Goal: Information Seeking & Learning: Find specific fact

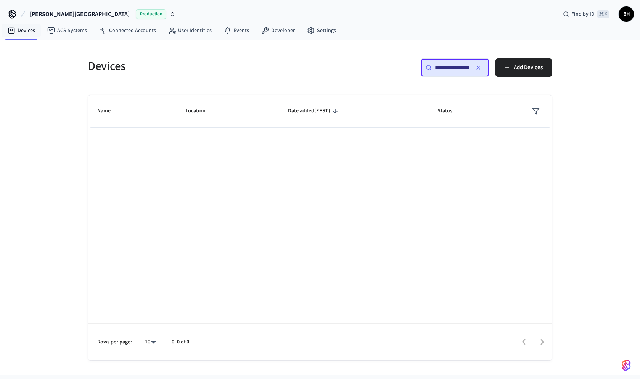
click at [459, 72] on div "**********" at bounding box center [455, 67] width 69 height 18
click at [433, 69] on div "**********" at bounding box center [455, 67] width 69 height 18
paste input "*****"
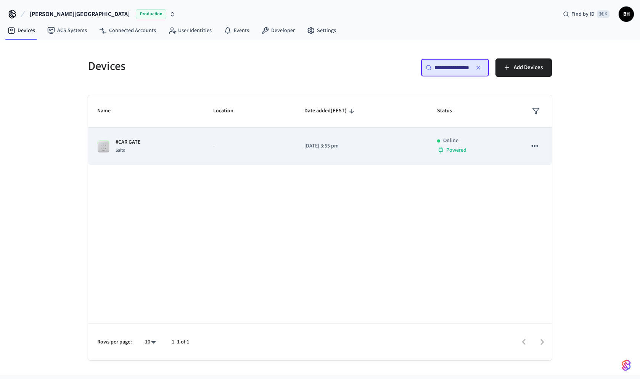
type input "**********"
click at [251, 144] on p "-" at bounding box center [249, 146] width 73 height 8
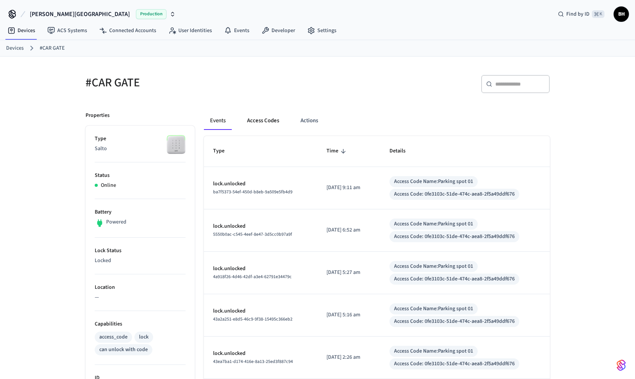
click at [256, 122] on button "Access Codes" at bounding box center [263, 120] width 44 height 18
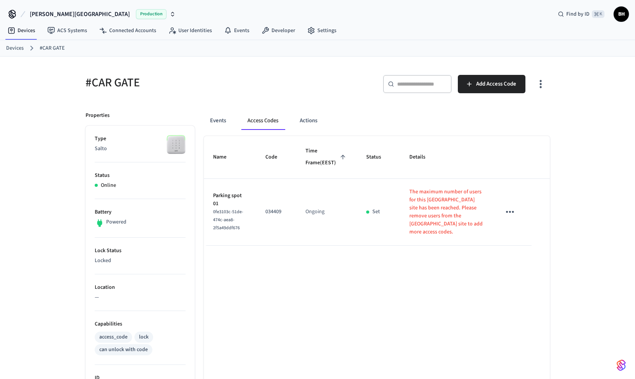
click at [237, 208] on p "Parking spot 01" at bounding box center [230, 200] width 34 height 16
drag, startPoint x: 213, startPoint y: 216, endPoint x: 239, endPoint y: 229, distance: 28.7
click at [239, 229] on span "0fe3103c-51de-474c-aea8-2f5a49ddf676" at bounding box center [228, 219] width 30 height 23
copy span "0fe3103c-51de-474c-aea8-2f5a49ddf676"
drag, startPoint x: 93, startPoint y: 81, endPoint x: 139, endPoint y: 81, distance: 46.2
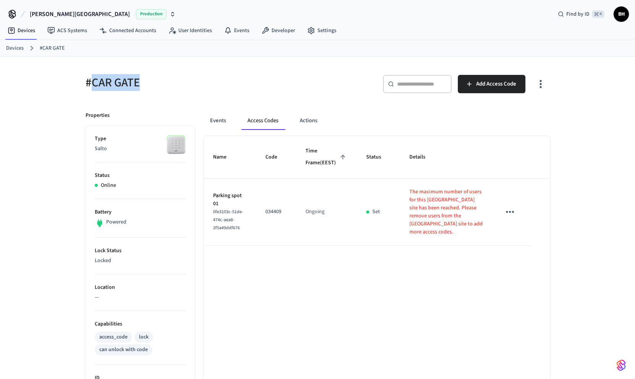
click at [139, 81] on h5 "#CAR GATE" at bounding box center [198, 83] width 227 height 16
copy h5 "CAR GATE"
click at [222, 122] on button "Events" at bounding box center [218, 120] width 28 height 18
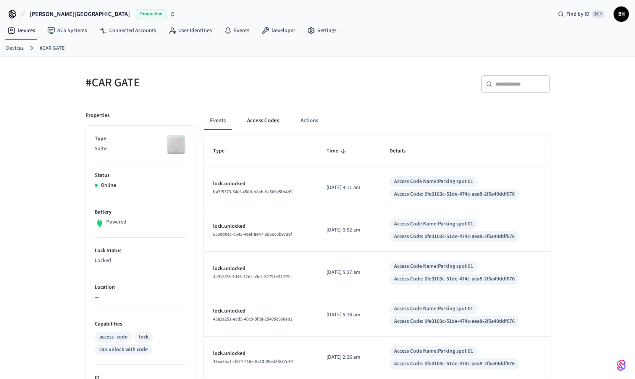
click at [259, 125] on button "Access Codes" at bounding box center [263, 120] width 44 height 18
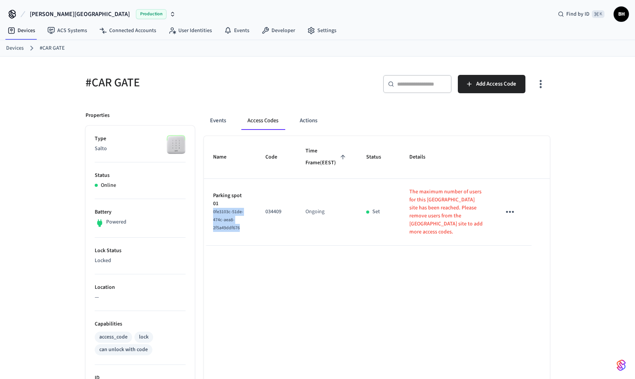
drag, startPoint x: 213, startPoint y: 217, endPoint x: 240, endPoint y: 234, distance: 31.0
click at [240, 232] on div "0fe3103c-51de-474c-aea8-2f5a49ddf676" at bounding box center [230, 220] width 34 height 24
copy span "0fe3103c-51de-474c-aea8-2f5a49ddf676"
click at [410, 88] on div "​ ​" at bounding box center [417, 84] width 69 height 18
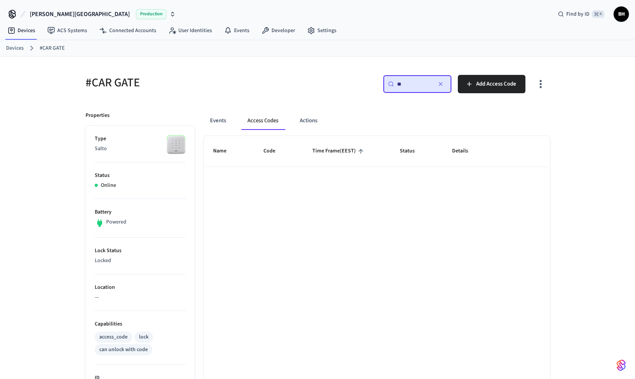
type input "*"
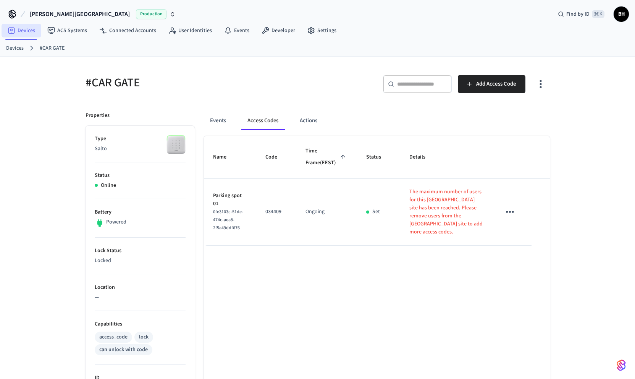
click at [29, 35] on link "Devices" at bounding box center [22, 31] width 40 height 14
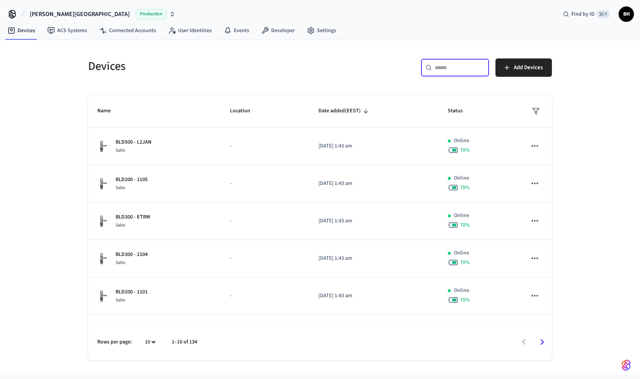
click at [449, 66] on input "text" at bounding box center [460, 68] width 50 height 8
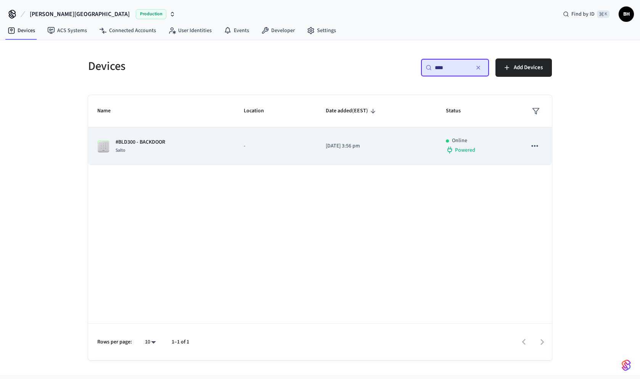
type input "****"
click at [197, 143] on div "#BLD300 - BACKDOOR Salto" at bounding box center [161, 146] width 128 height 16
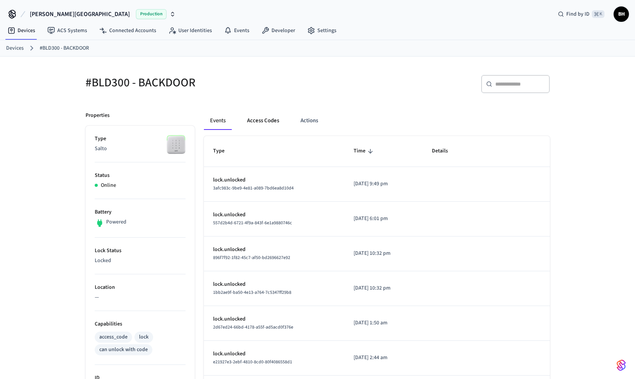
click at [269, 123] on button "Access Codes" at bounding box center [263, 120] width 44 height 18
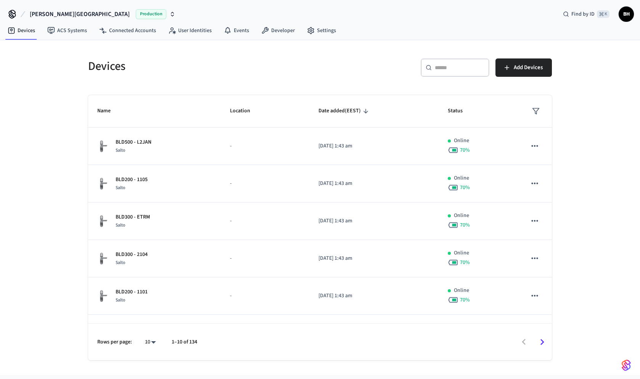
click at [456, 74] on div "​ ​" at bounding box center [455, 67] width 69 height 18
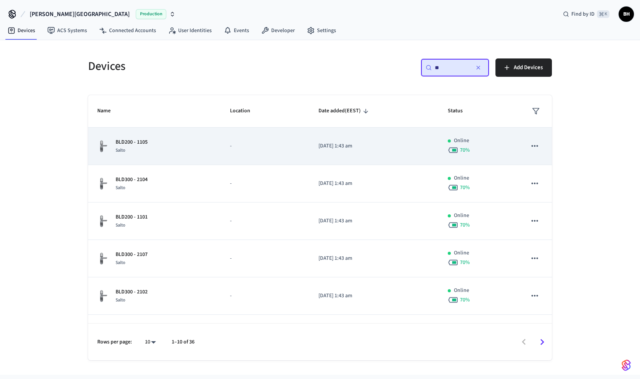
type input "**"
click at [203, 147] on div "BLD200 - 1105 Salto" at bounding box center [154, 146] width 114 height 16
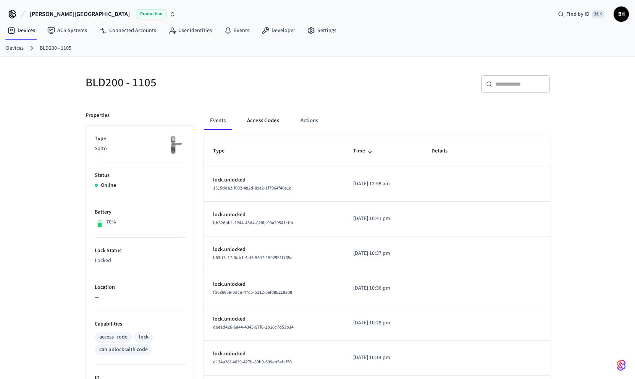
click at [252, 121] on button "Access Codes" at bounding box center [263, 120] width 44 height 18
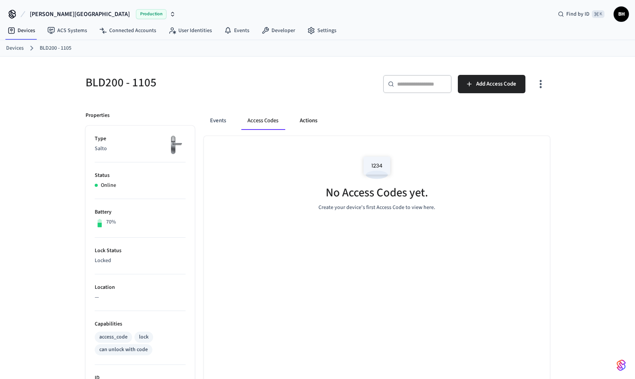
click at [318, 127] on button "Actions" at bounding box center [308, 120] width 30 height 18
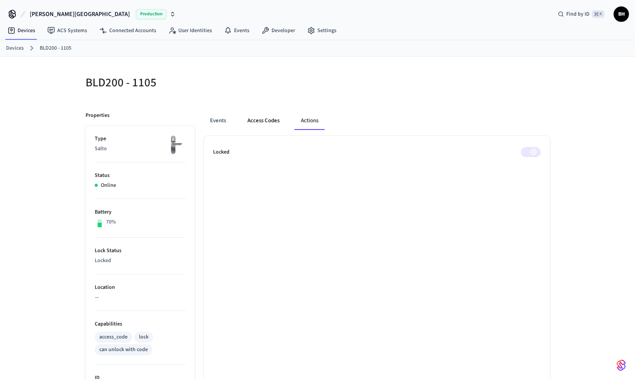
click at [264, 124] on button "Access Codes" at bounding box center [263, 120] width 44 height 18
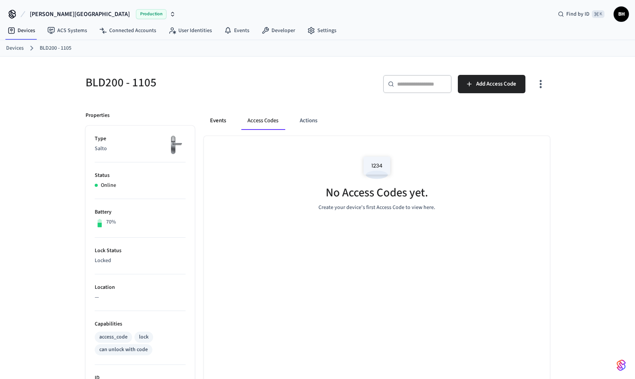
click at [221, 123] on button "Events" at bounding box center [218, 120] width 28 height 18
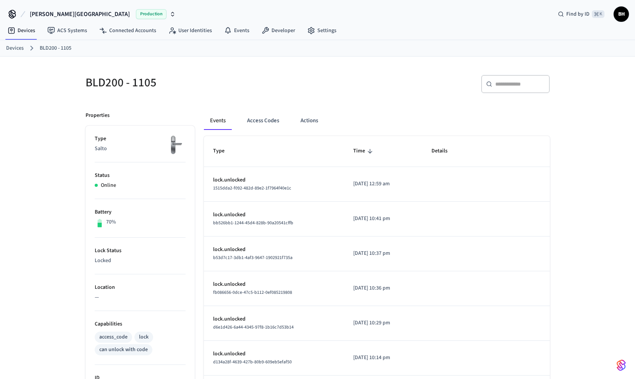
scroll to position [0, 0]
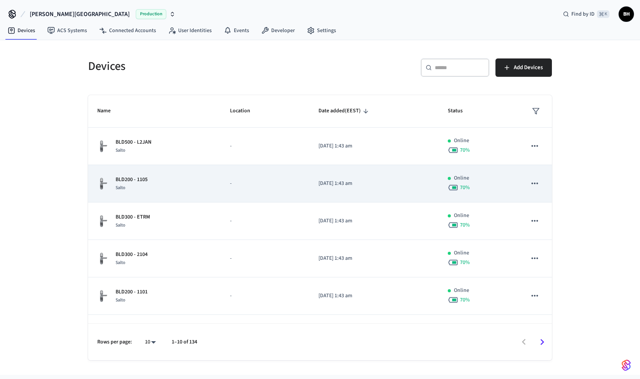
click at [137, 176] on p "BLD200 - 1105" at bounding box center [132, 180] width 32 height 8
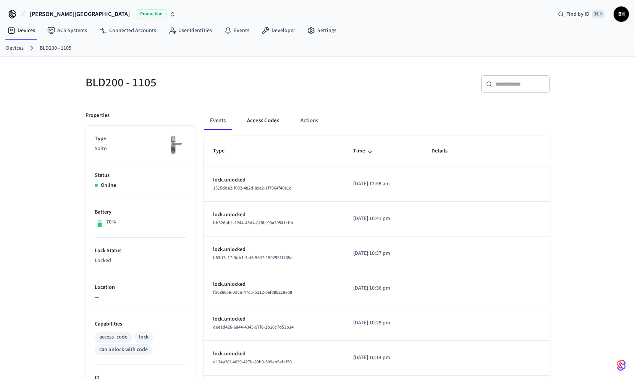
click at [262, 122] on button "Access Codes" at bounding box center [263, 120] width 44 height 18
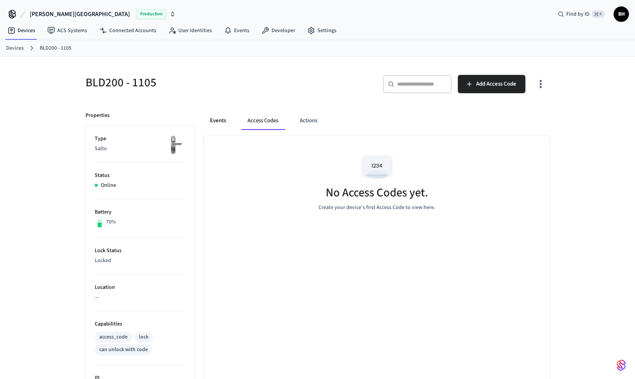
click at [220, 120] on button "Events" at bounding box center [218, 120] width 28 height 18
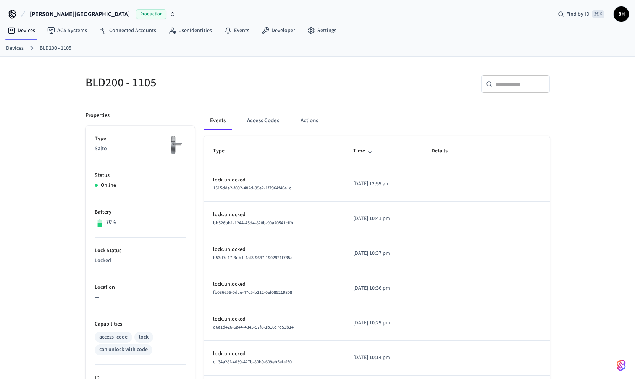
click at [254, 130] on div "Events Access Codes Actions" at bounding box center [377, 123] width 346 height 24
click at [247, 115] on button "Access Codes" at bounding box center [263, 120] width 44 height 18
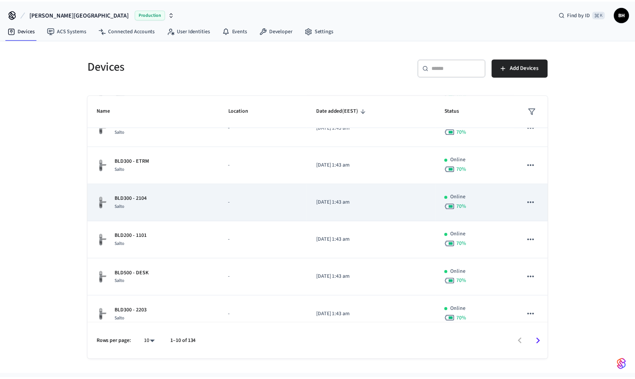
scroll to position [126, 0]
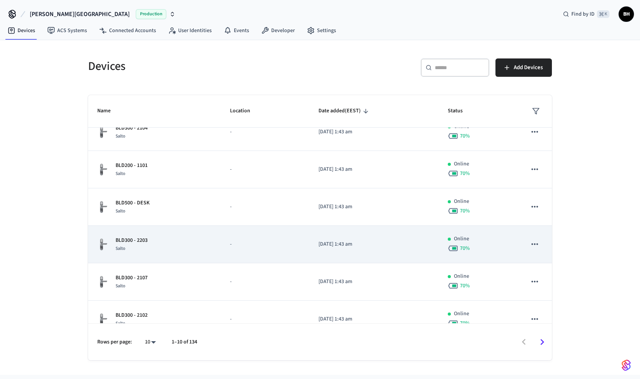
click at [151, 232] on td "BLD300 - 2203 Salto" at bounding box center [154, 244] width 133 height 37
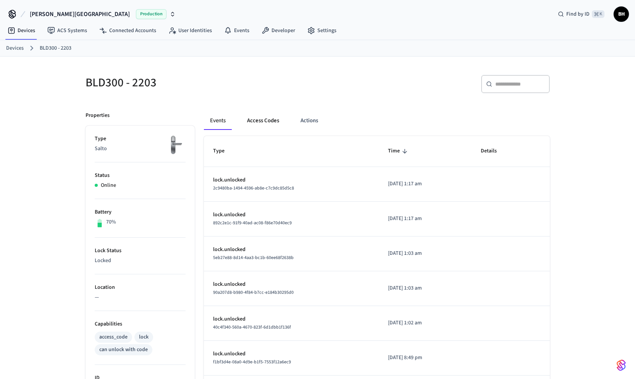
click at [258, 121] on button "Access Codes" at bounding box center [263, 120] width 44 height 18
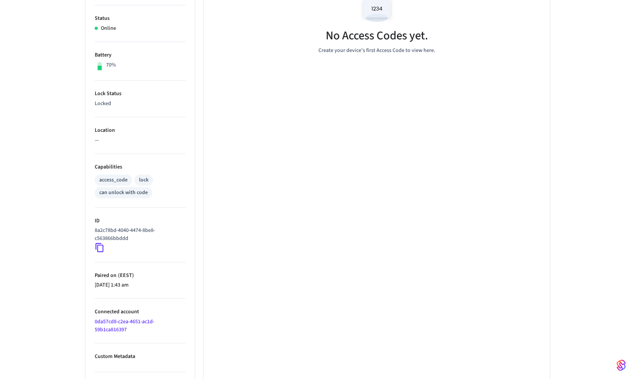
scroll to position [210, 0]
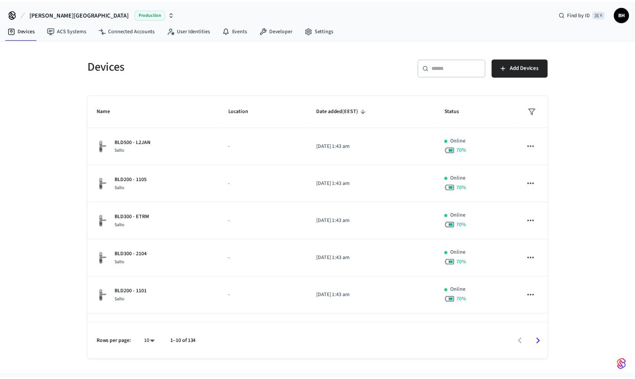
scroll to position [176, 0]
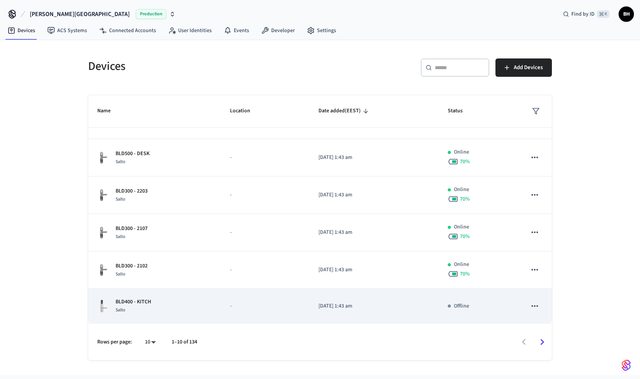
click at [199, 304] on div "BLD400 - KITCH Salto" at bounding box center [154, 306] width 114 height 16
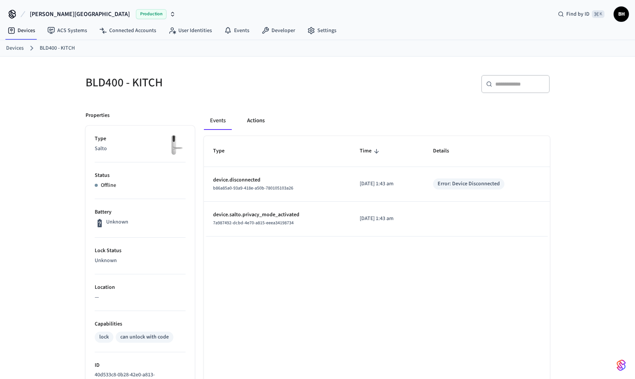
click at [257, 119] on button "Actions" at bounding box center [256, 120] width 30 height 18
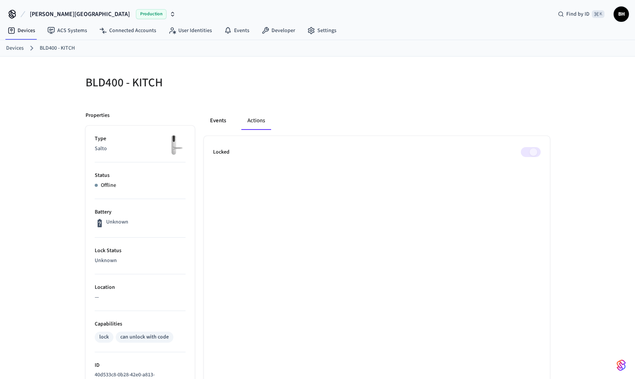
click at [218, 122] on button "Events" at bounding box center [218, 120] width 28 height 18
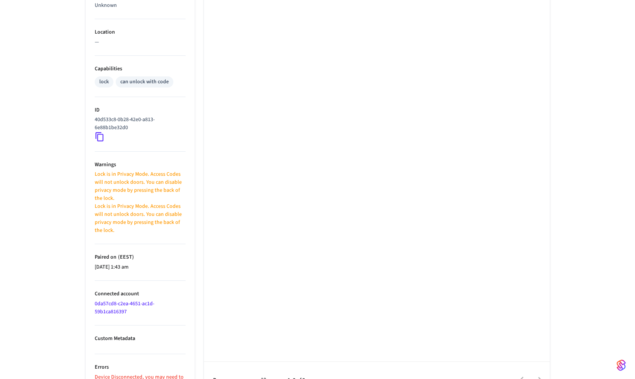
scroll to position [266, 0]
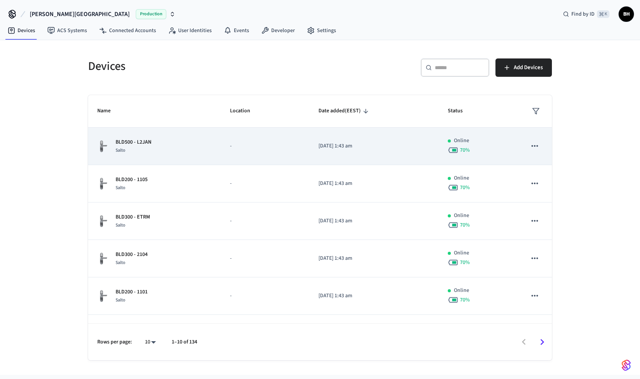
click at [225, 147] on td "-" at bounding box center [265, 145] width 89 height 37
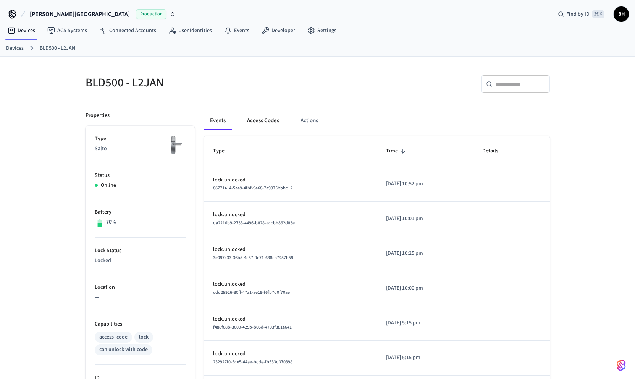
click at [258, 124] on button "Access Codes" at bounding box center [263, 120] width 44 height 18
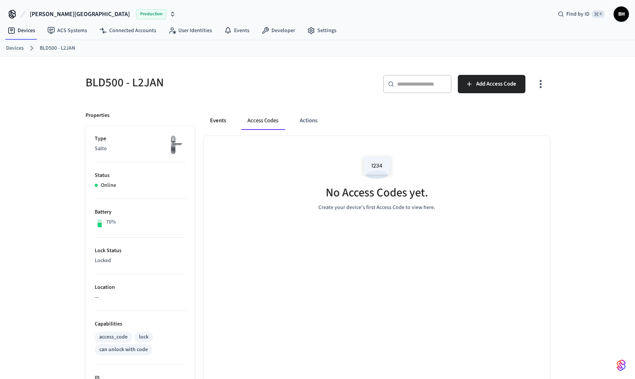
click at [213, 120] on button "Events" at bounding box center [218, 120] width 28 height 18
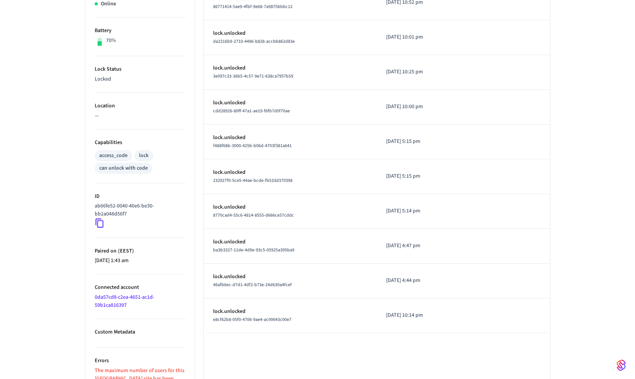
scroll to position [210, 0]
